Goal: Task Accomplishment & Management: Use online tool/utility

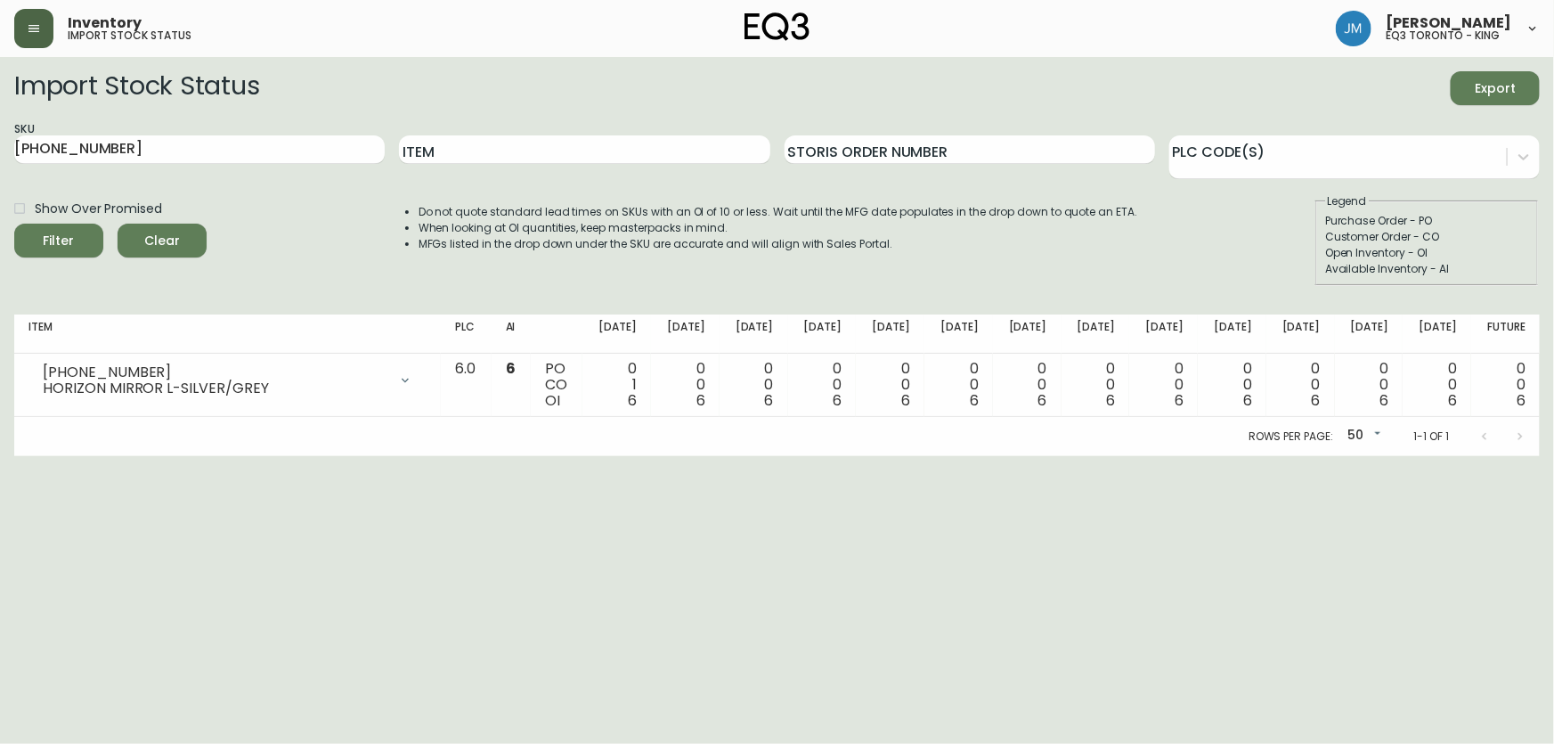
click at [34, 32] on icon "button" at bounding box center [34, 28] width 14 height 14
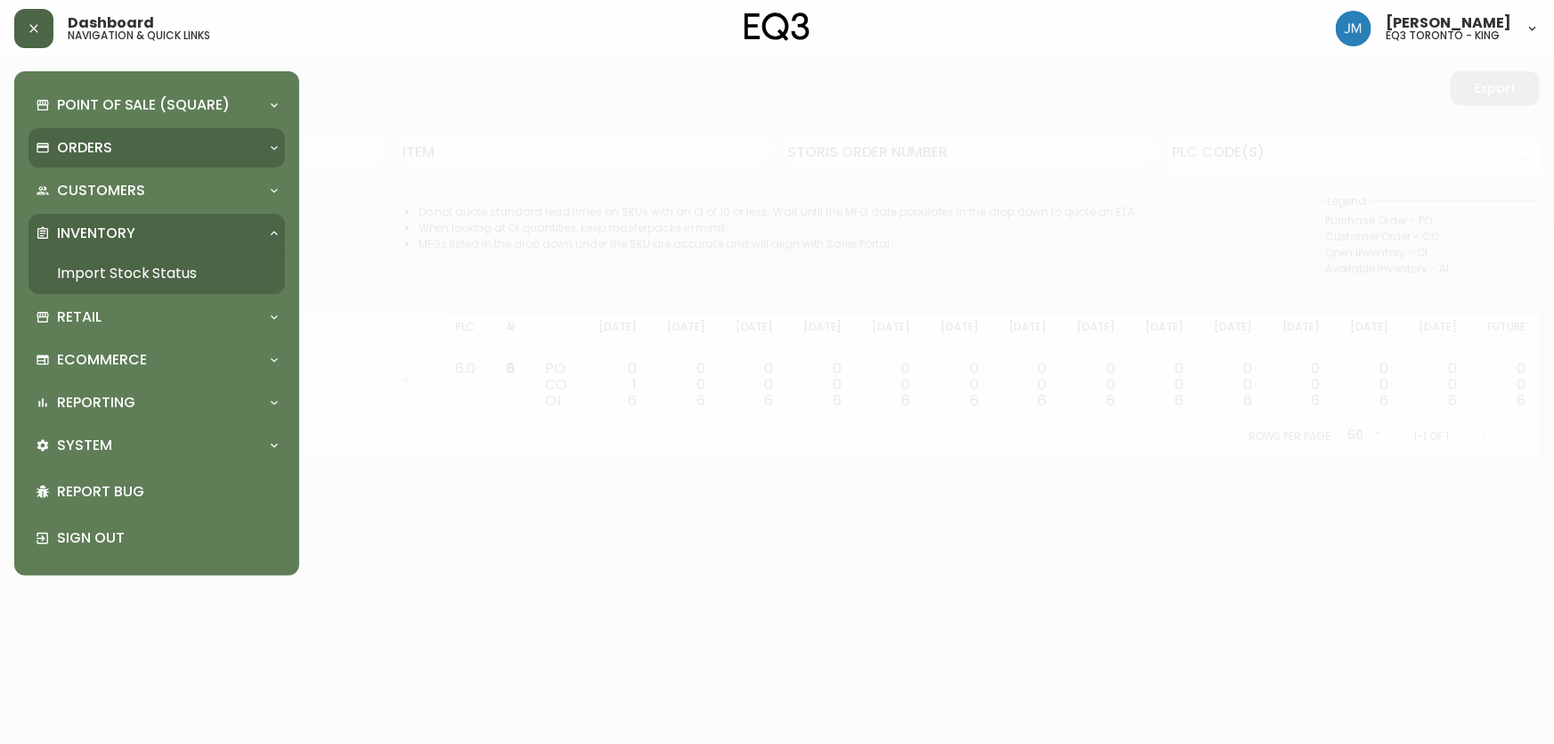
click at [97, 139] on p "Orders" at bounding box center [84, 148] width 55 height 20
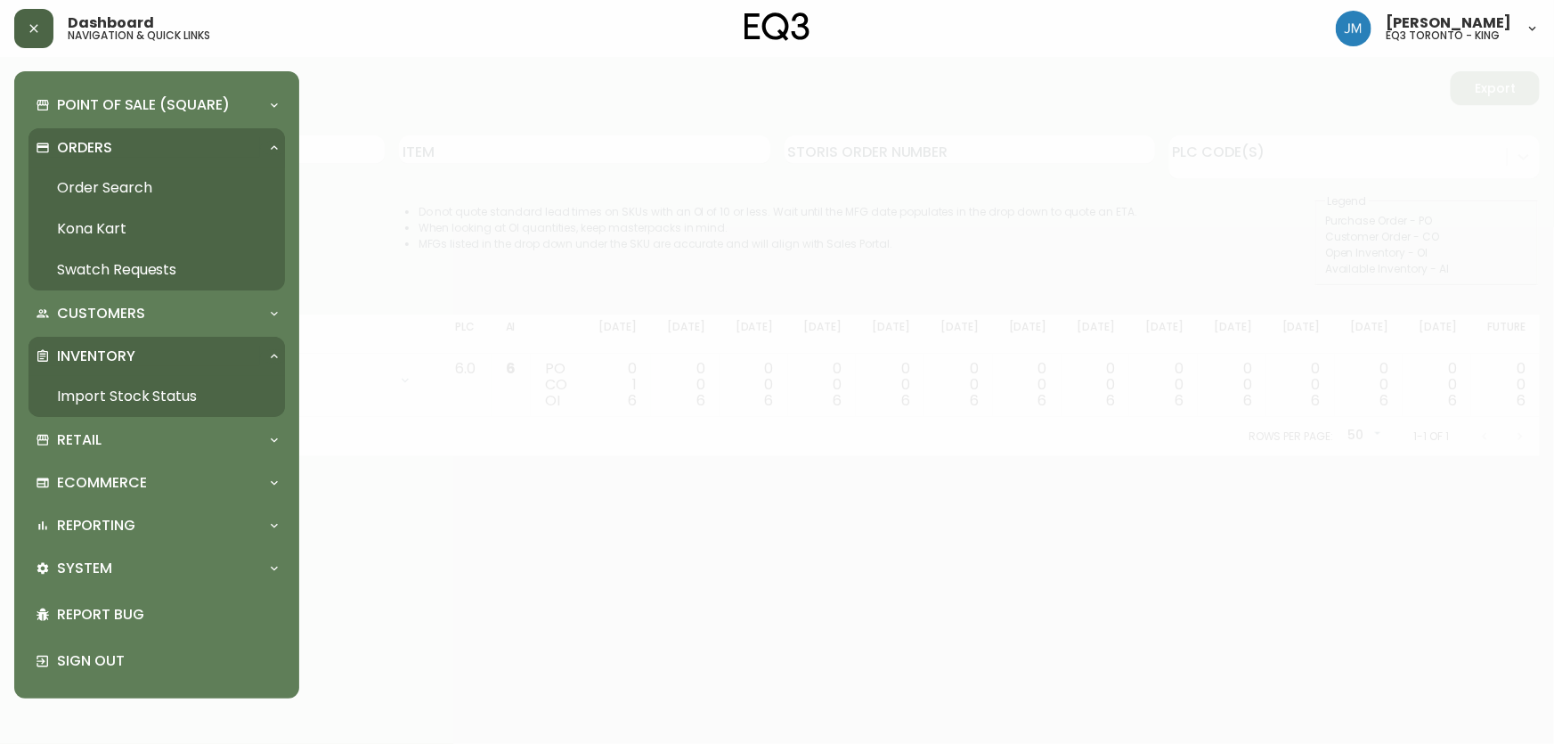
click at [126, 190] on link "Order Search" at bounding box center [156, 187] width 256 height 41
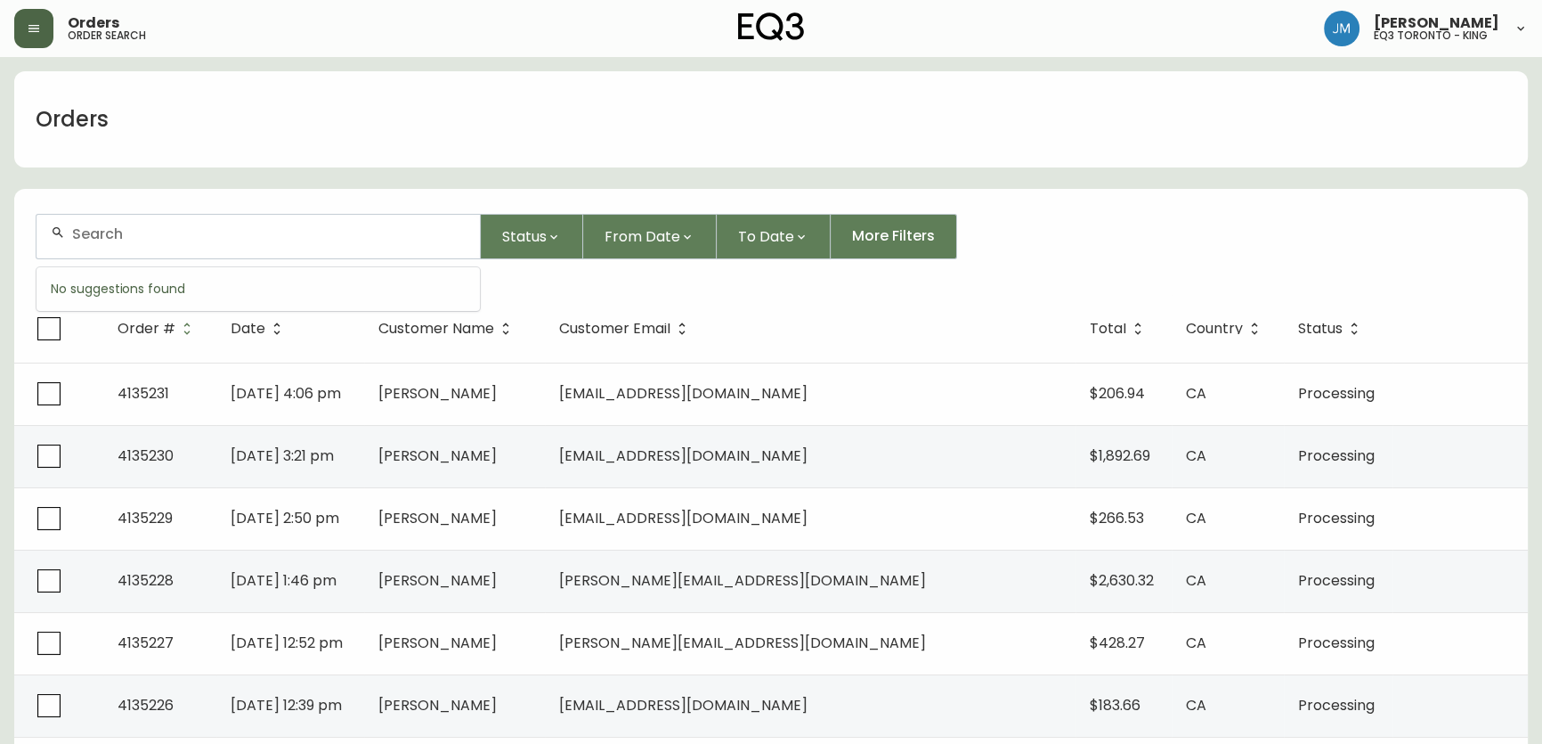
click at [219, 240] on input "text" at bounding box center [269, 233] width 394 height 17
type input "[PERSON_NAME]"
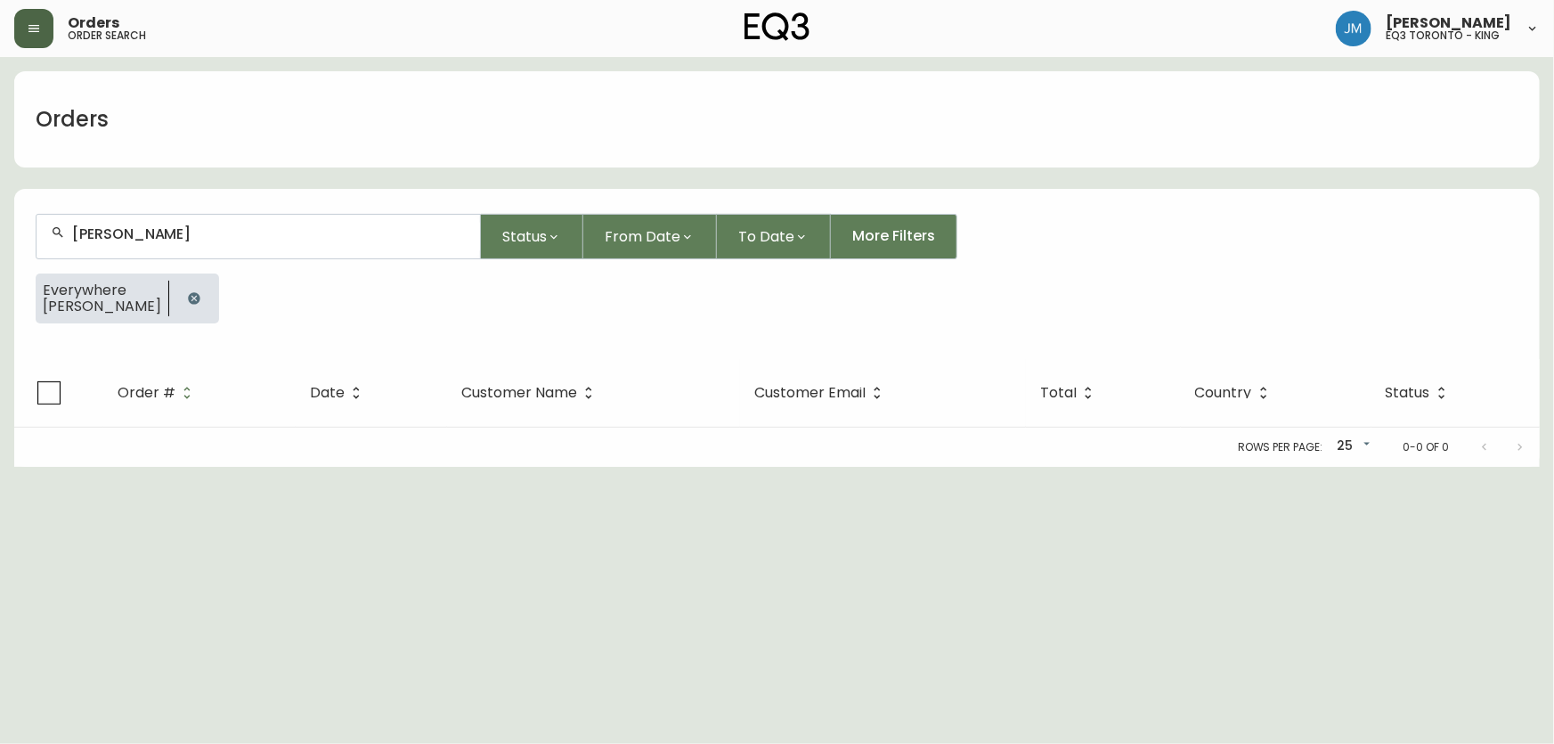
click at [187, 297] on icon "button" at bounding box center [194, 298] width 14 height 14
